Goal: Ask a question

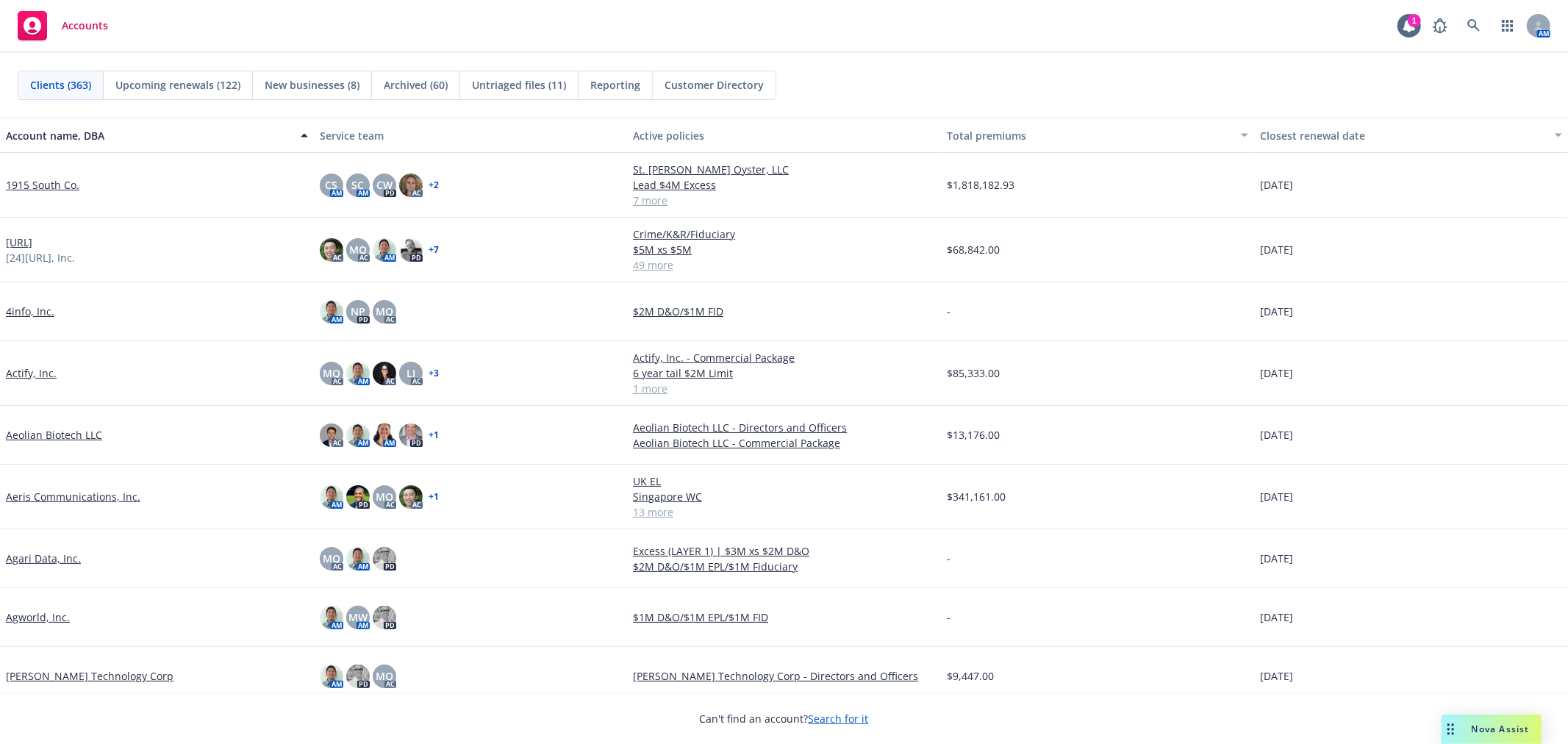
click at [76, 35] on div "Accounts" at bounding box center [62, 26] width 91 height 30
click at [1511, 17] on link "button" at bounding box center [1508, 26] width 30 height 30
drag, startPoint x: 1141, startPoint y: 66, endPoint x: 1071, endPoint y: 59, distance: 70.3
click at [1140, 66] on div "Clients (363) Upcoming renewals (122) New businesses (8) Archived (60) Untriage…" at bounding box center [784, 85] width 1568 height 65
click at [1471, 723] on span "Nova Assist" at bounding box center [1500, 728] width 58 height 12
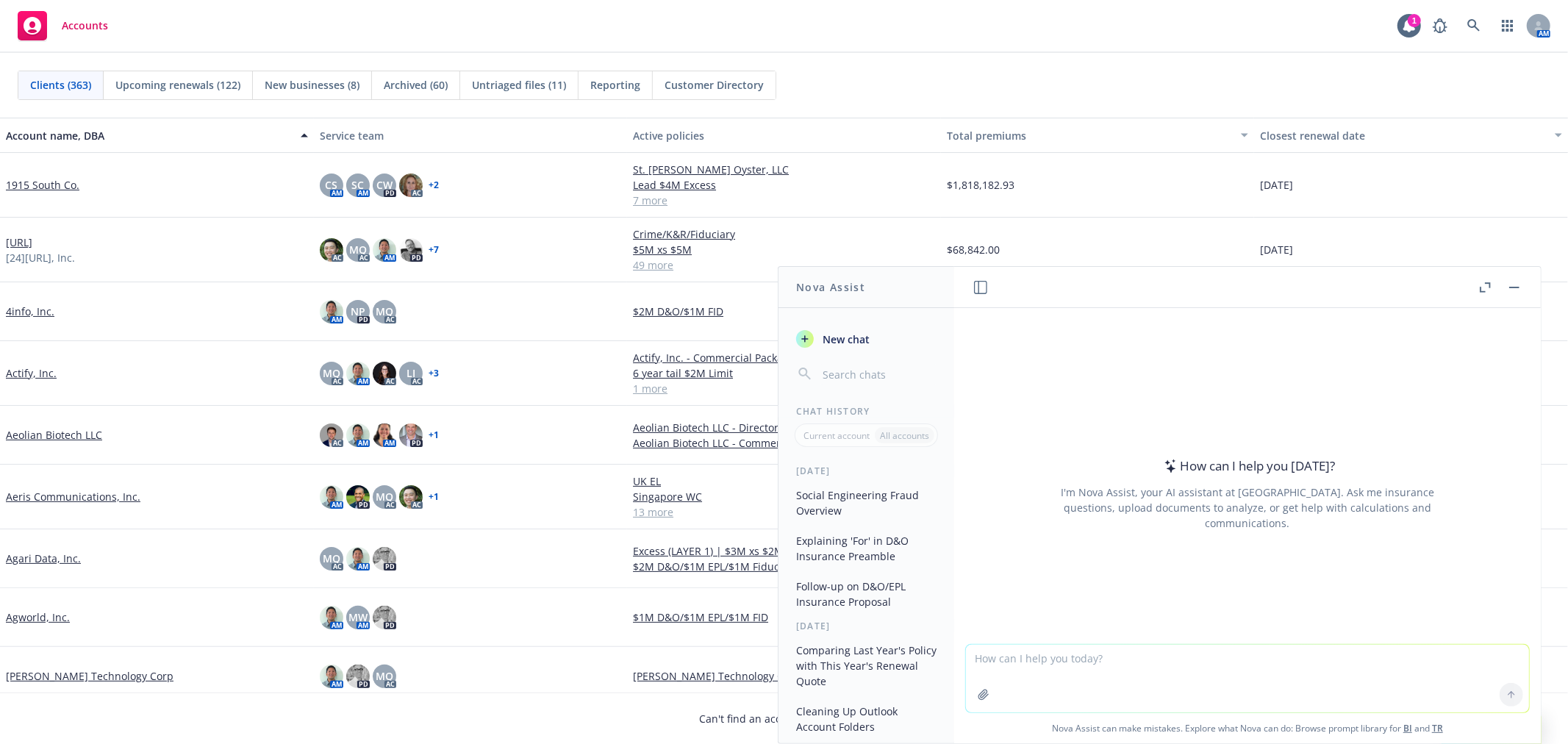
click at [1205, 657] on textarea at bounding box center [1248, 678] width 563 height 68
type textarea "w"
paste textarea "Application: if restructuring, layoffs, M&A, debt is due within 18 months, plan…"
type textarea "Application: if restructuring, layoffs, M&A, debt is due within 18 months, plan…"
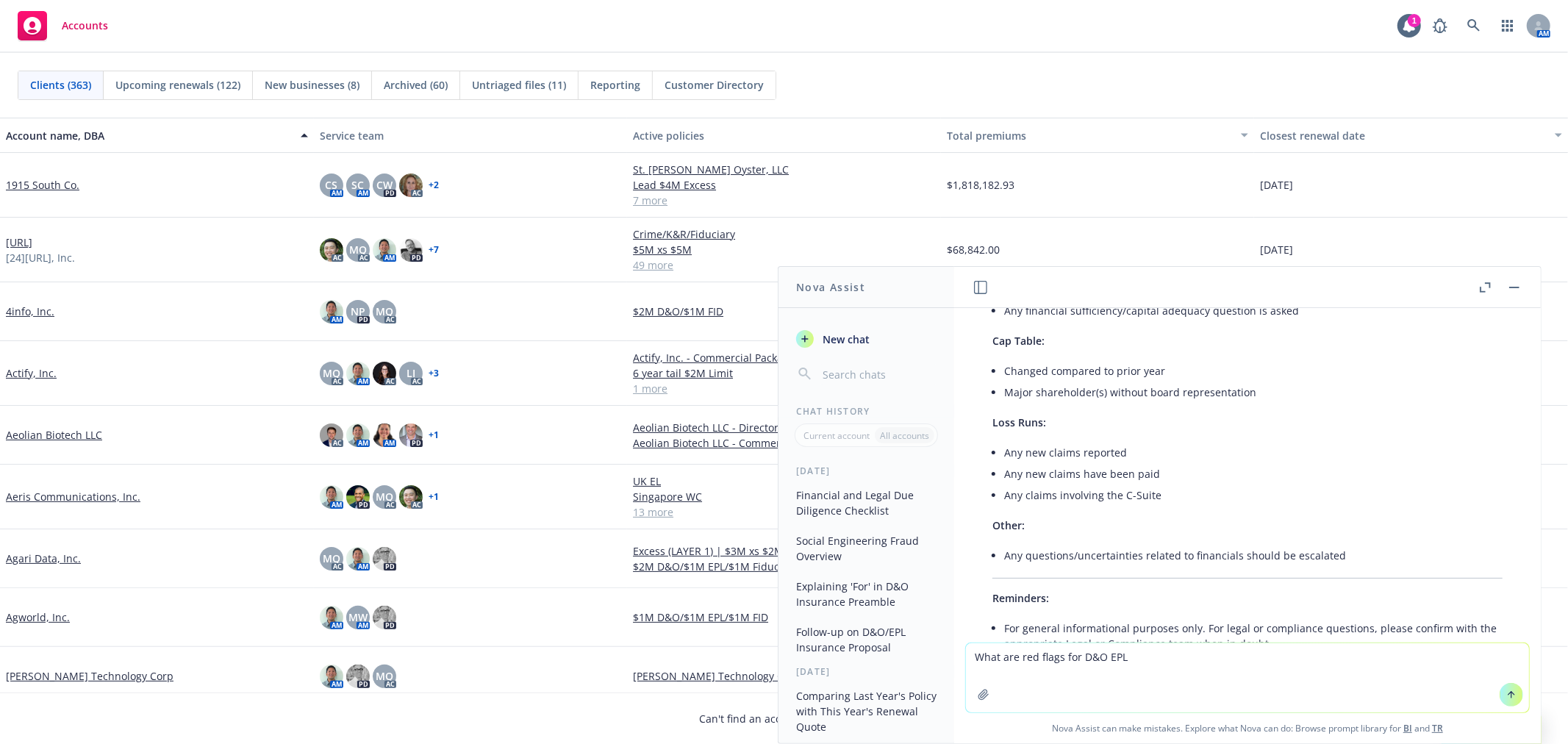
scroll to position [674, 0]
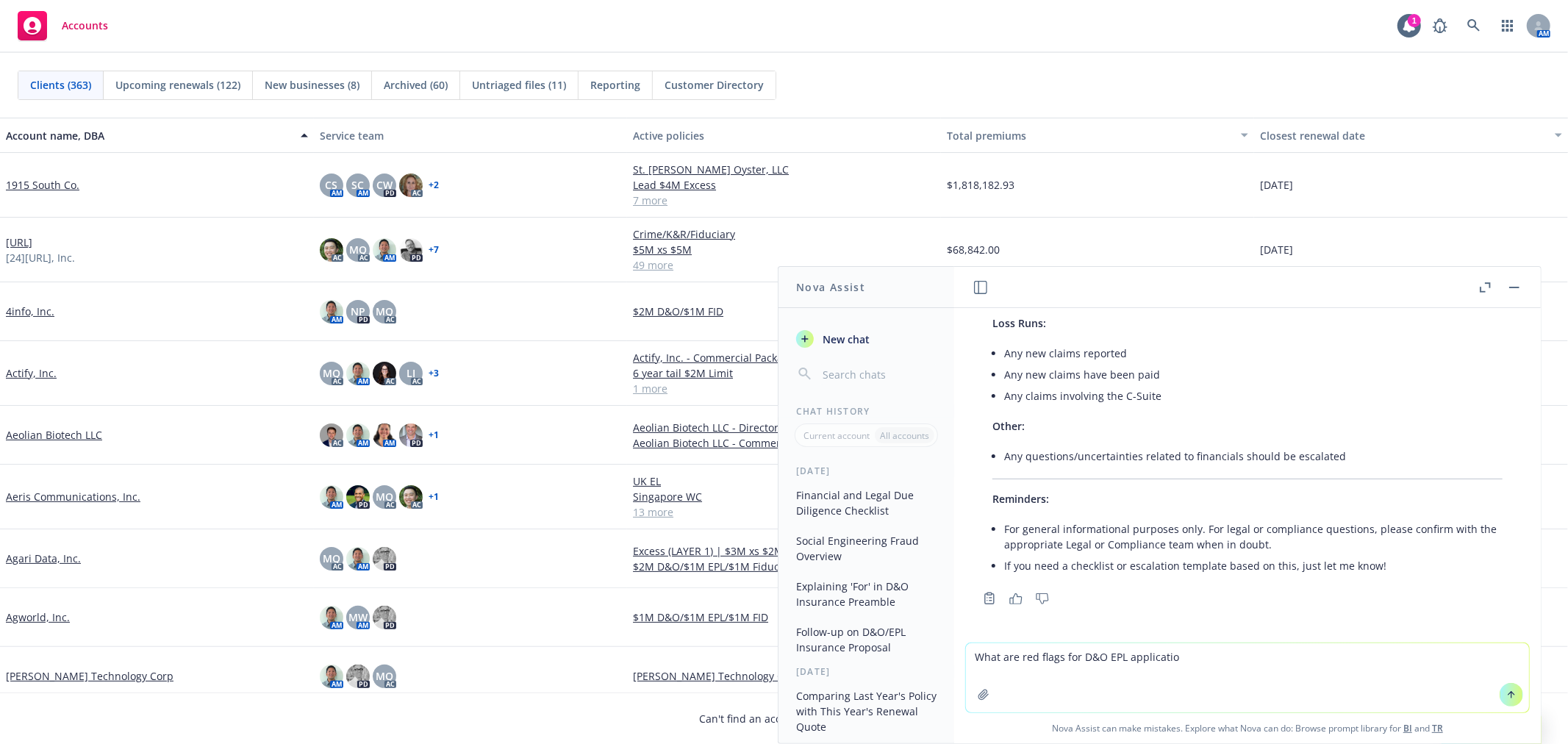
type textarea "What are red flags for D&O EPL application"
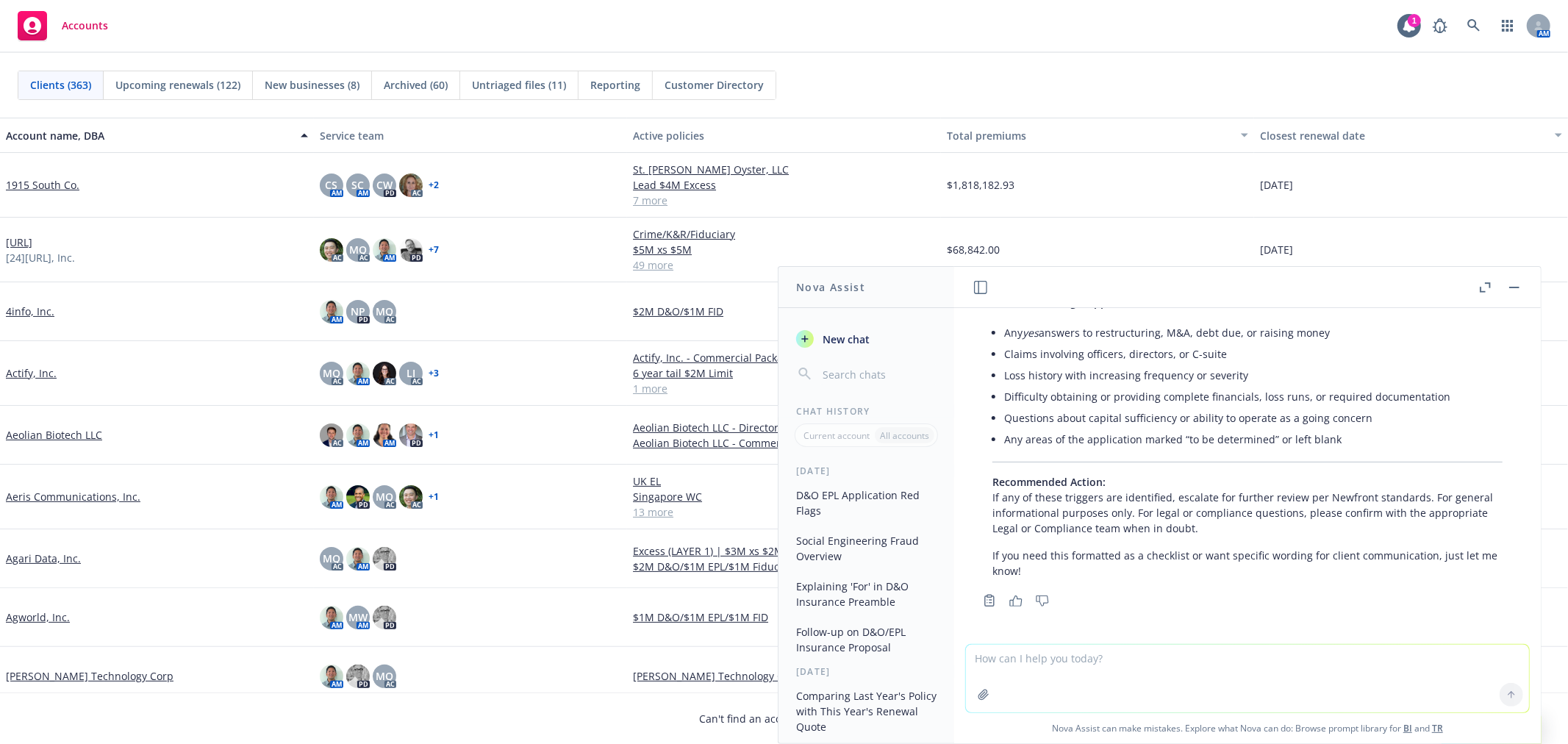
scroll to position [1729, 0]
